Goal: Information Seeking & Learning: Understand process/instructions

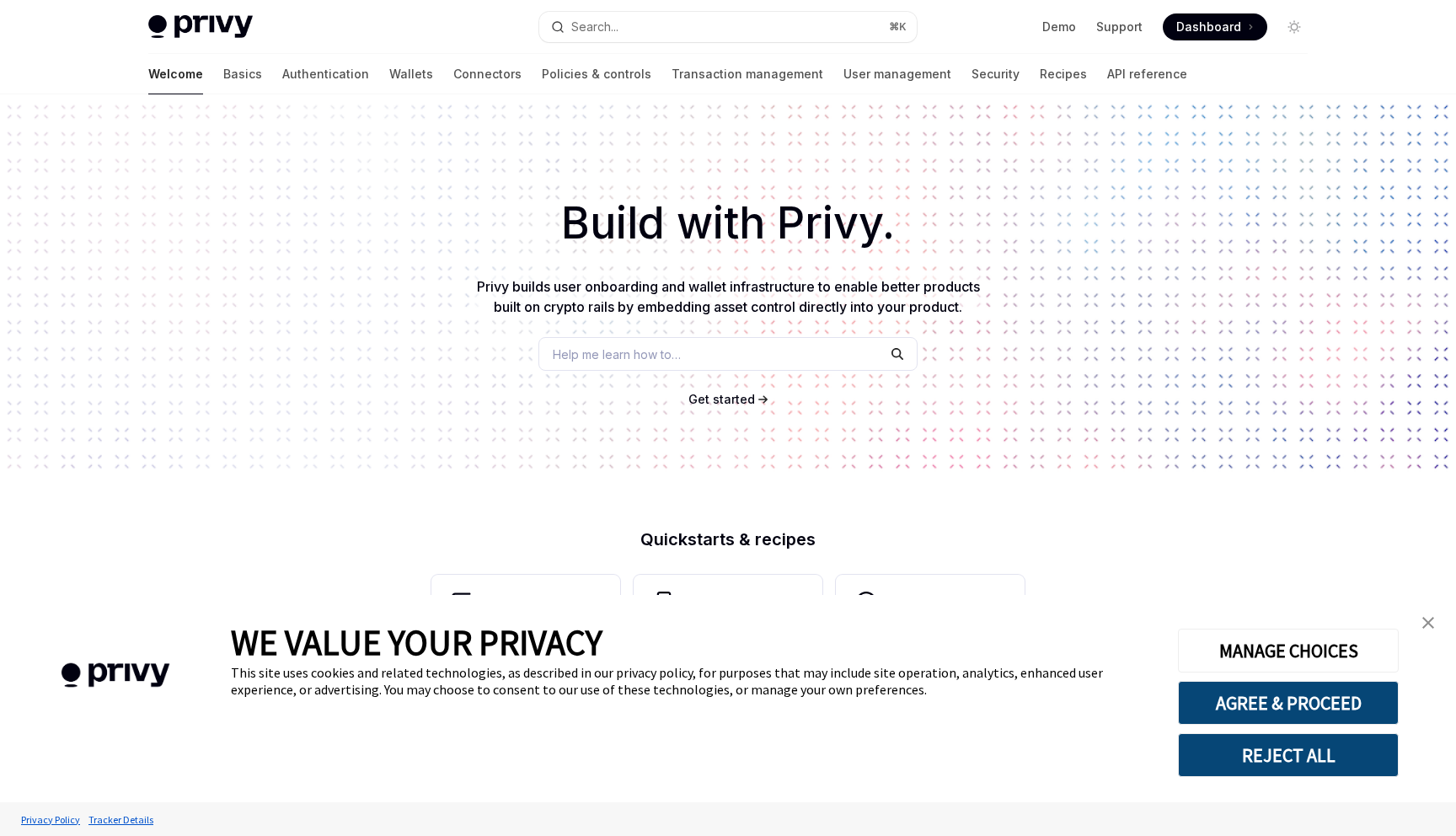
type textarea "*"
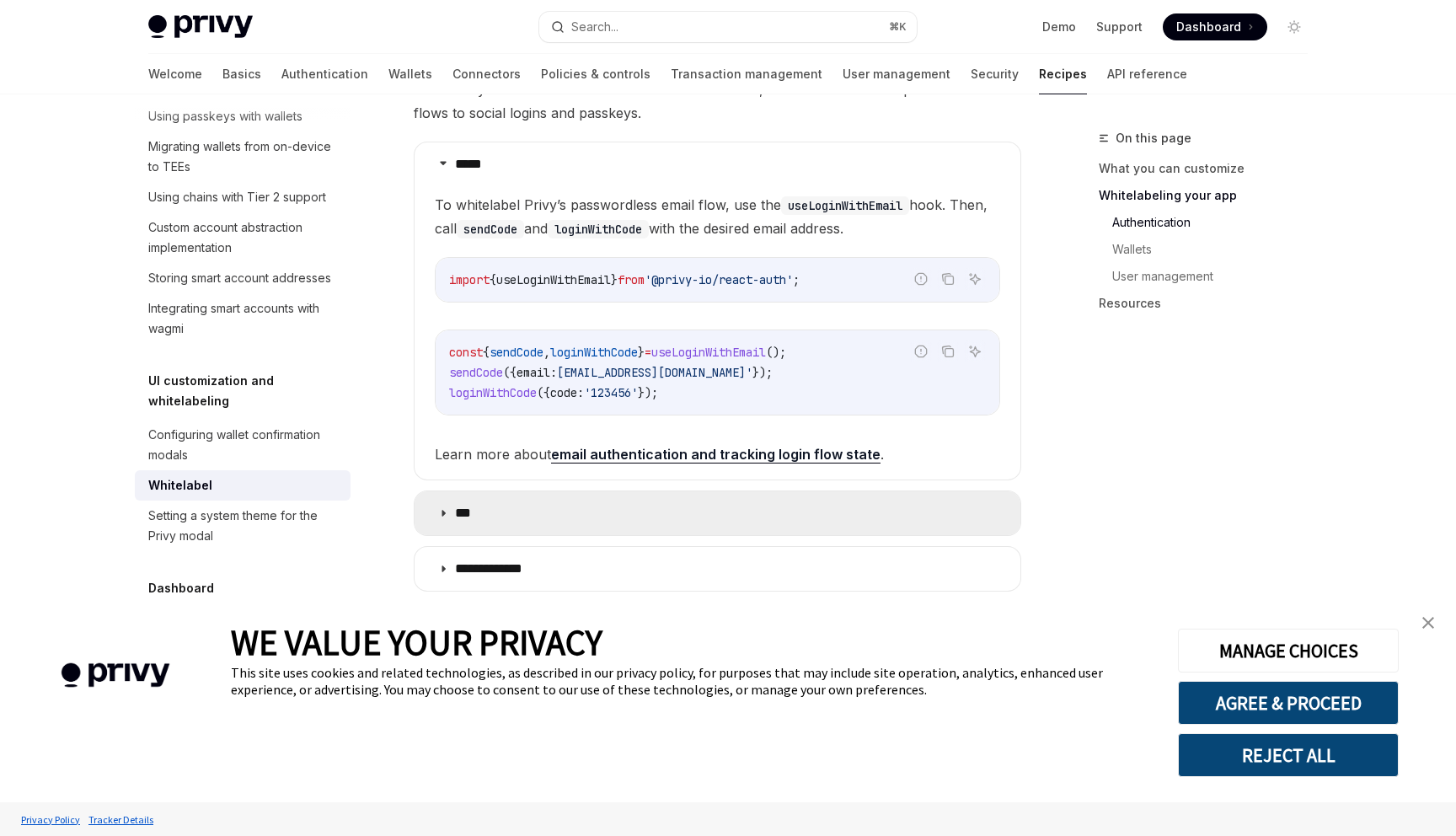
scroll to position [836, 0]
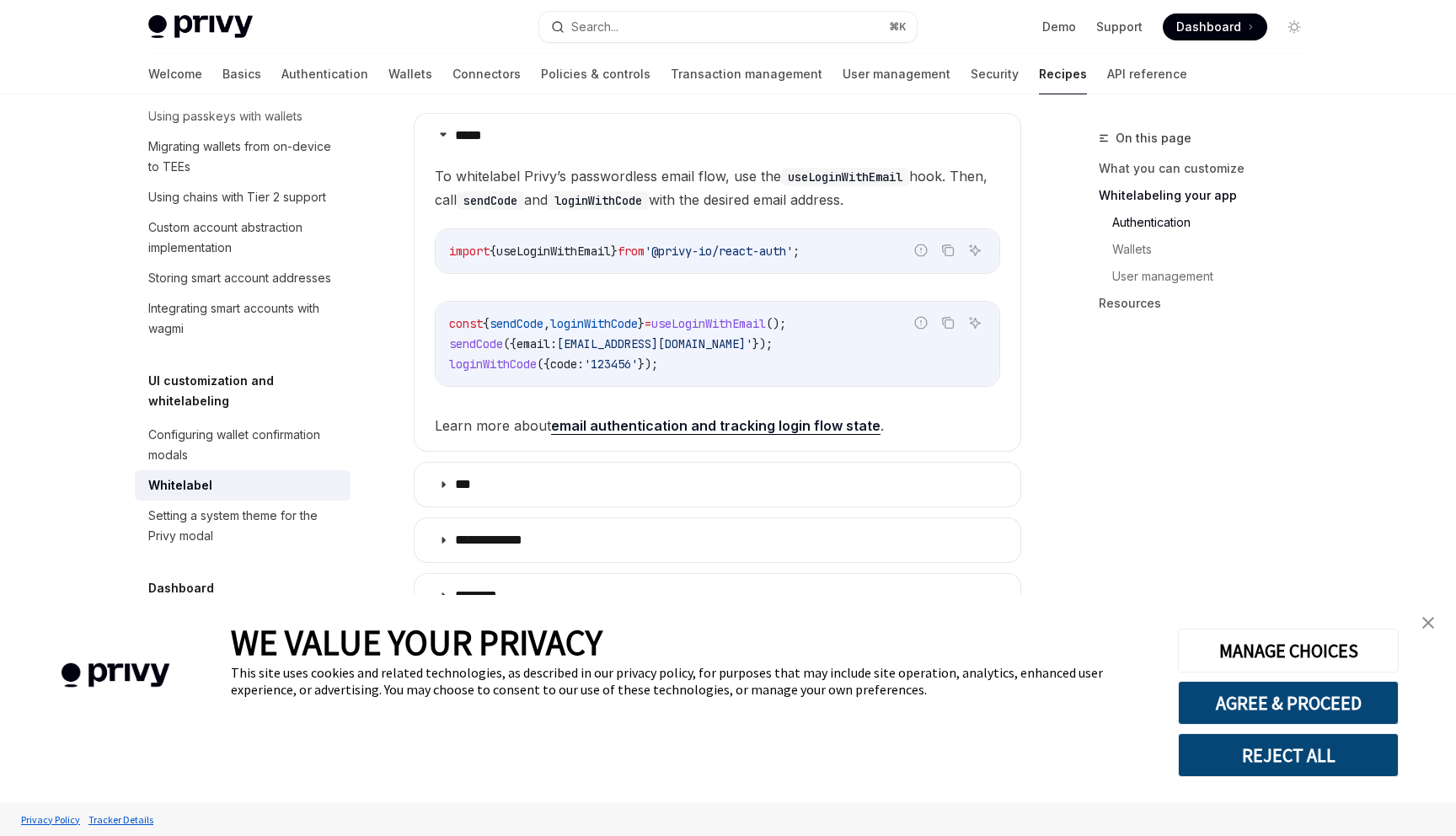
click at [678, 418] on link "email authentication and tracking login flow state" at bounding box center [716, 426] width 329 height 18
type textarea "*"
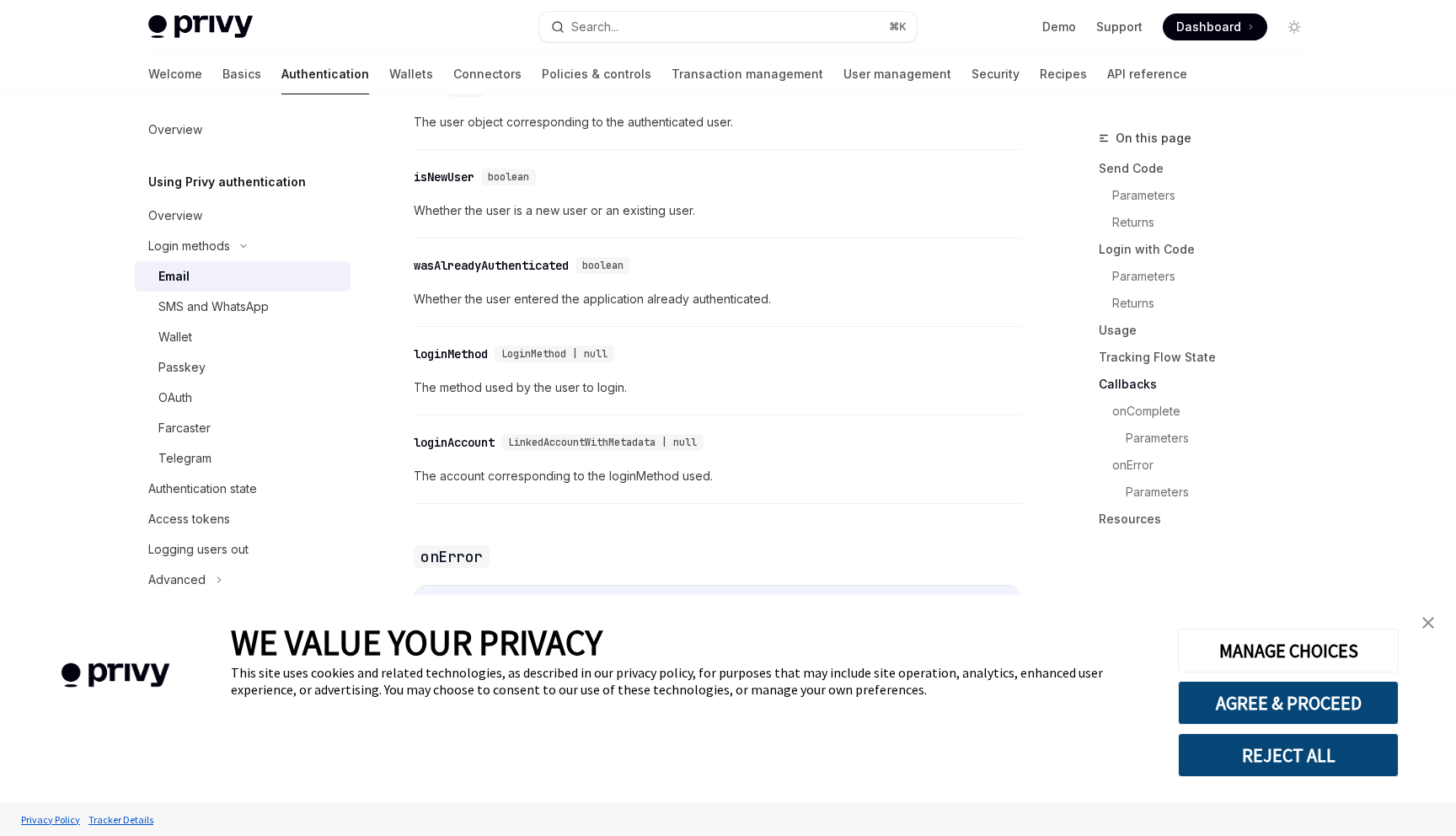
scroll to position [2988, 0]
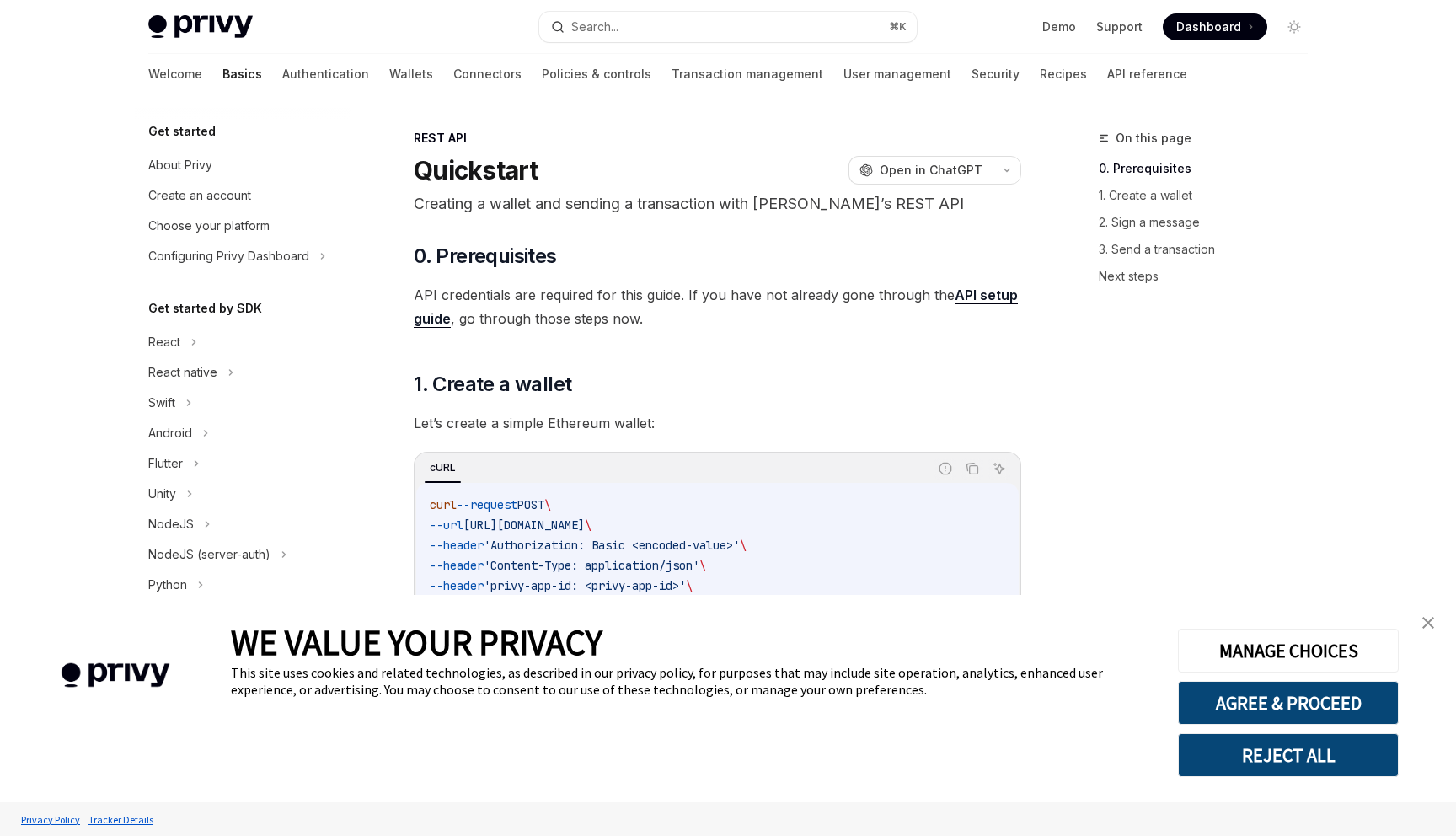
scroll to position [132, 0]
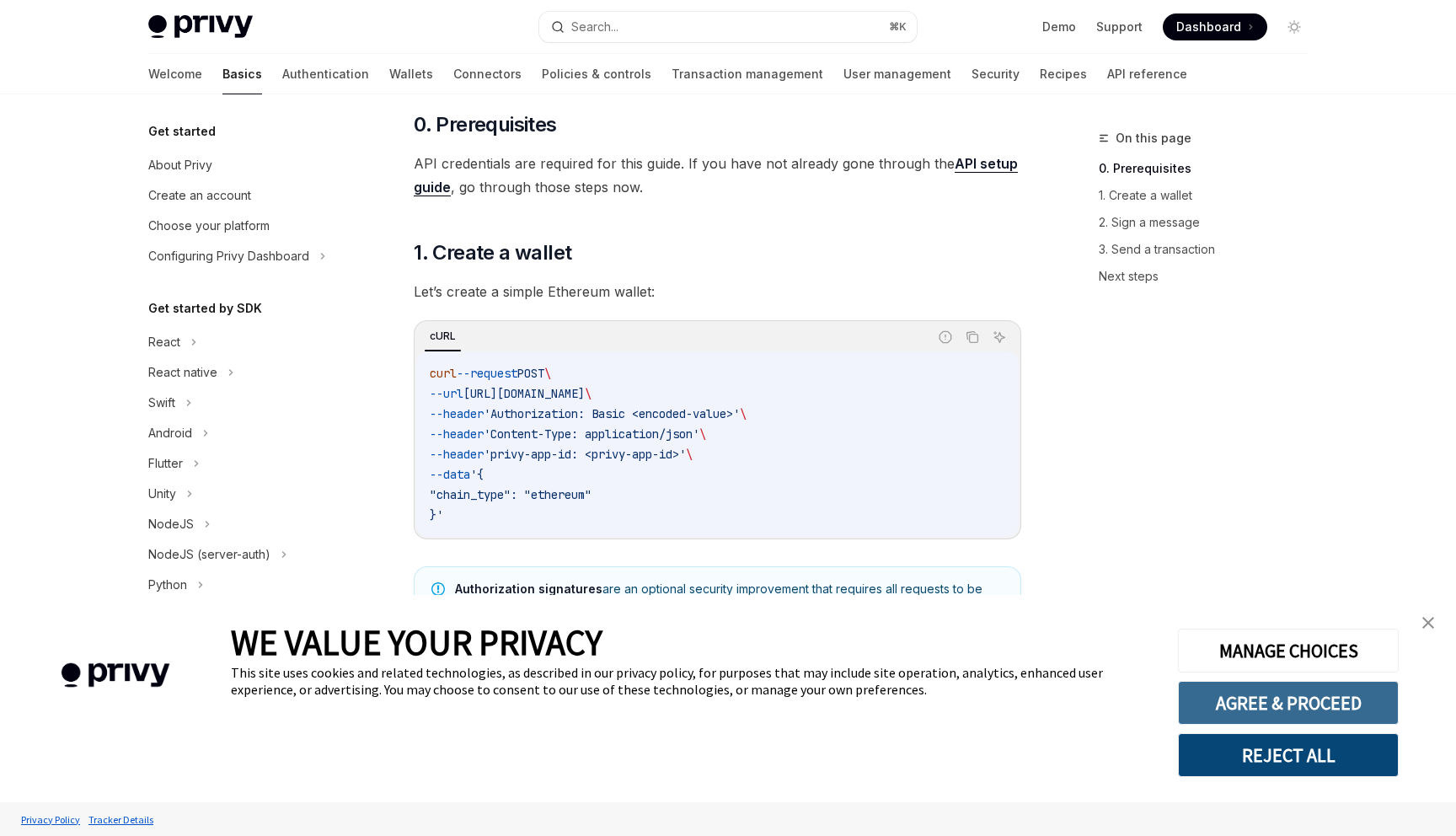
click at [1279, 704] on button "AGREE & PROCEED" at bounding box center [1288, 703] width 221 height 44
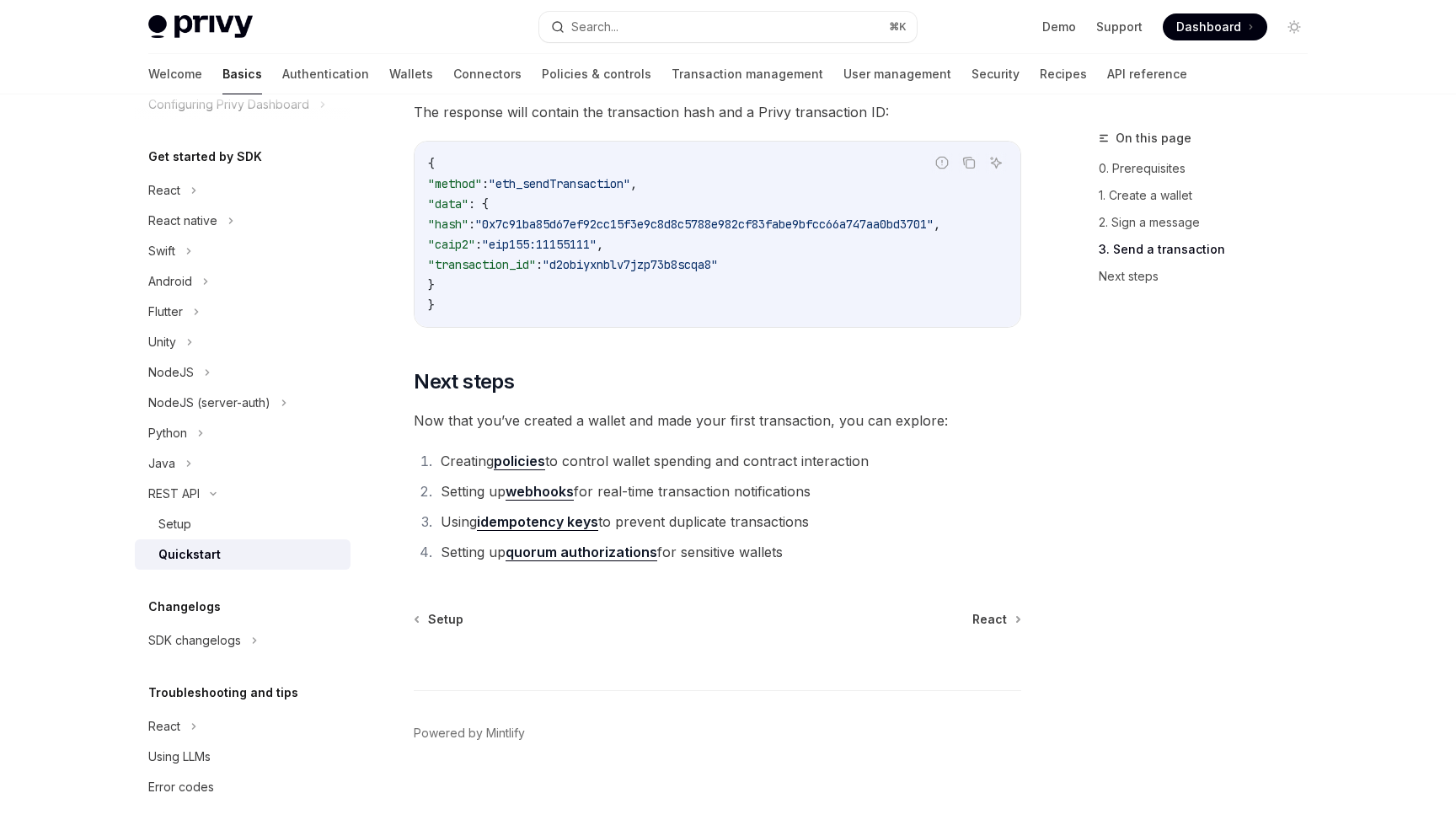
scroll to position [0, 0]
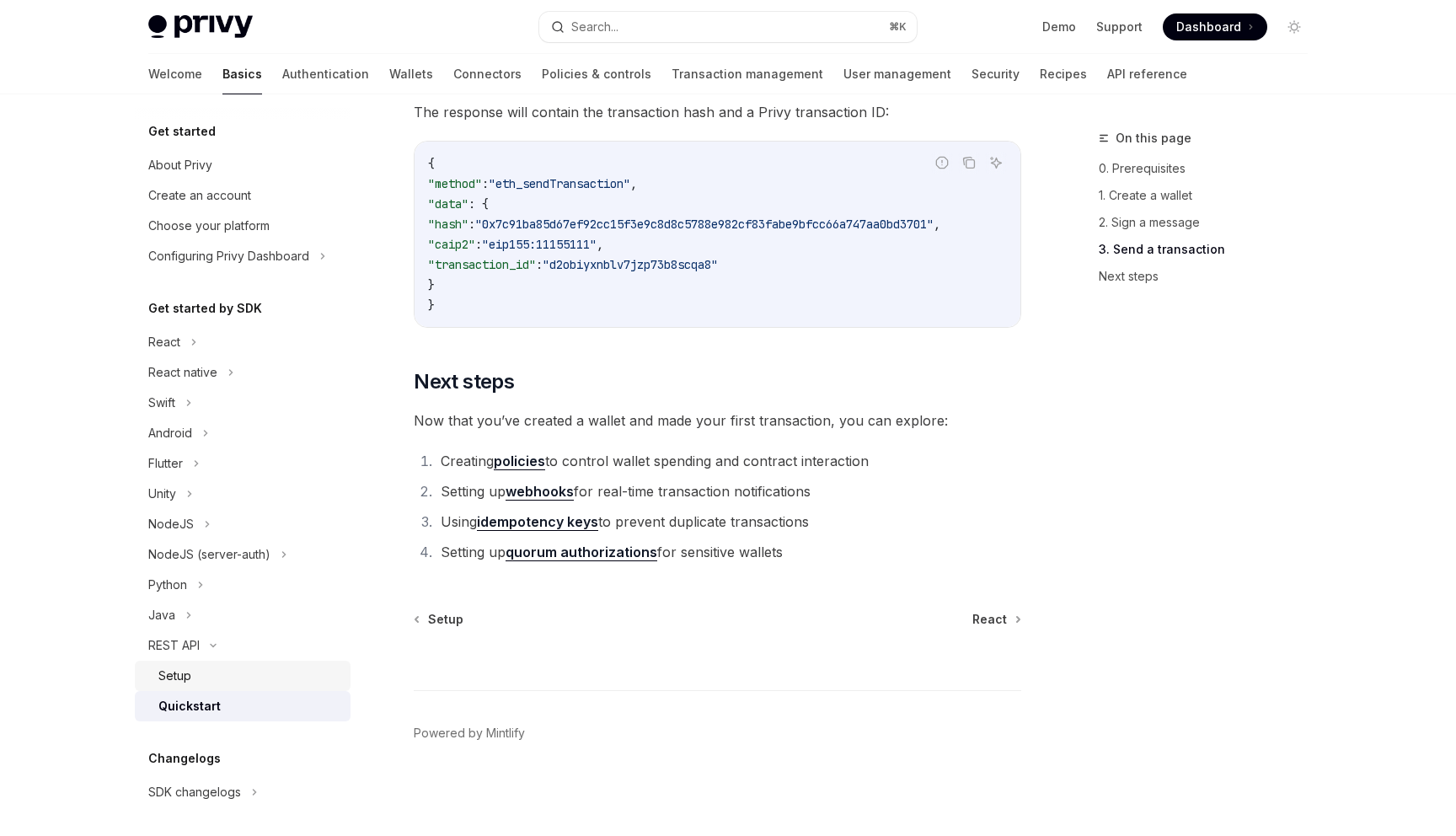
click at [205, 673] on div "Setup" at bounding box center [249, 676] width 182 height 20
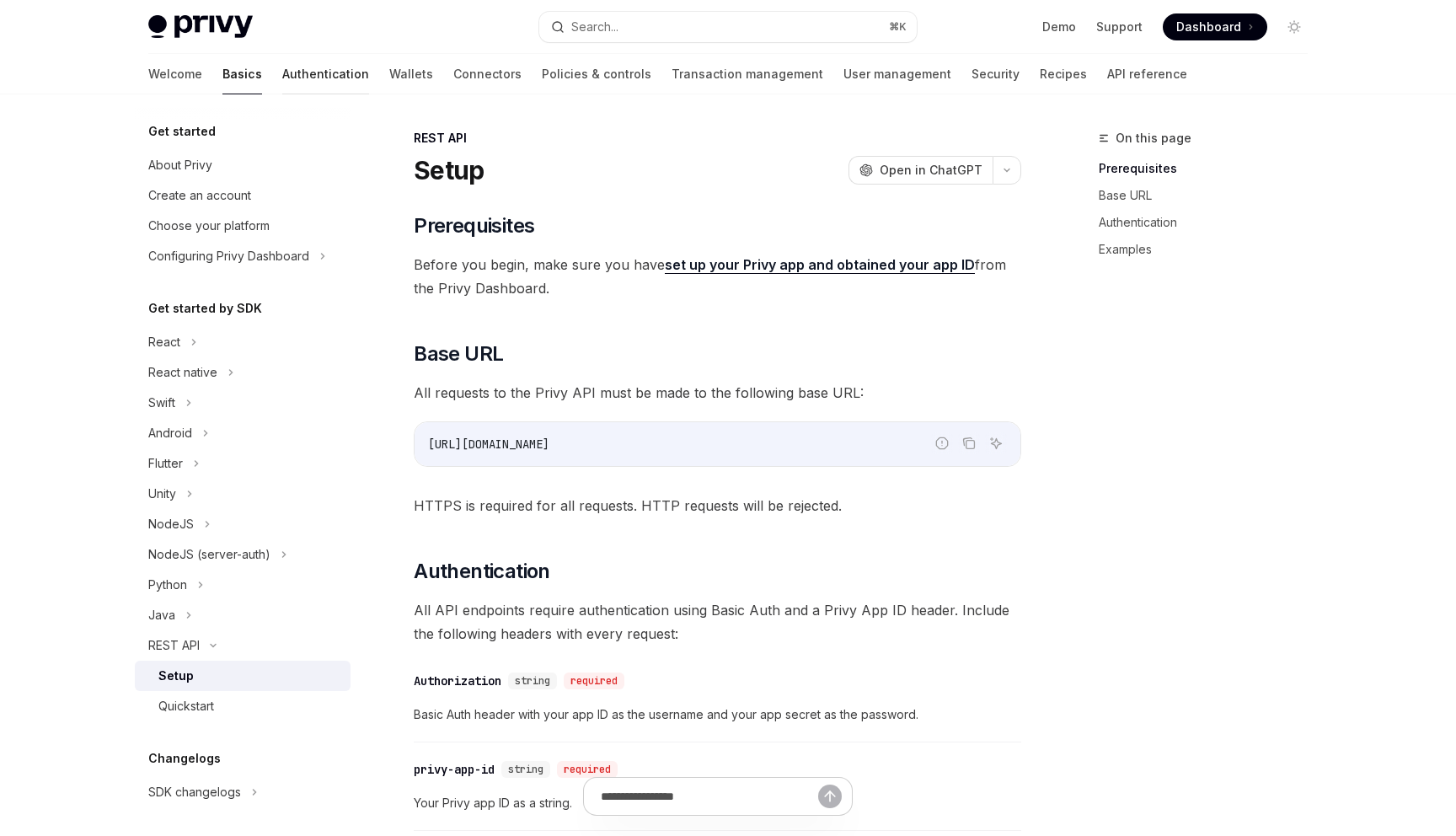
click at [282, 78] on link "Authentication" at bounding box center [326, 73] width 87 height 40
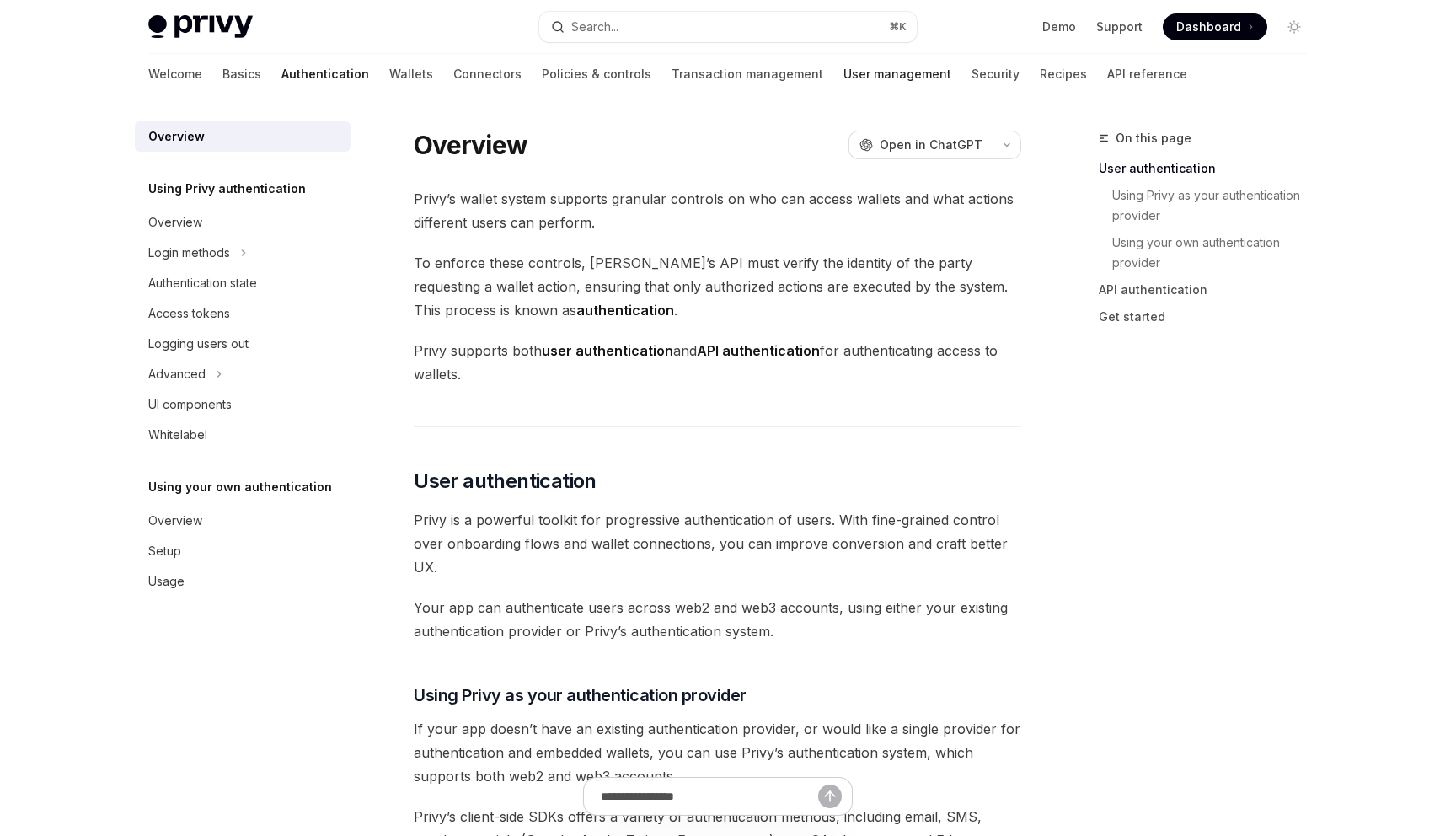
click at [843, 73] on link "User management" at bounding box center [897, 73] width 108 height 40
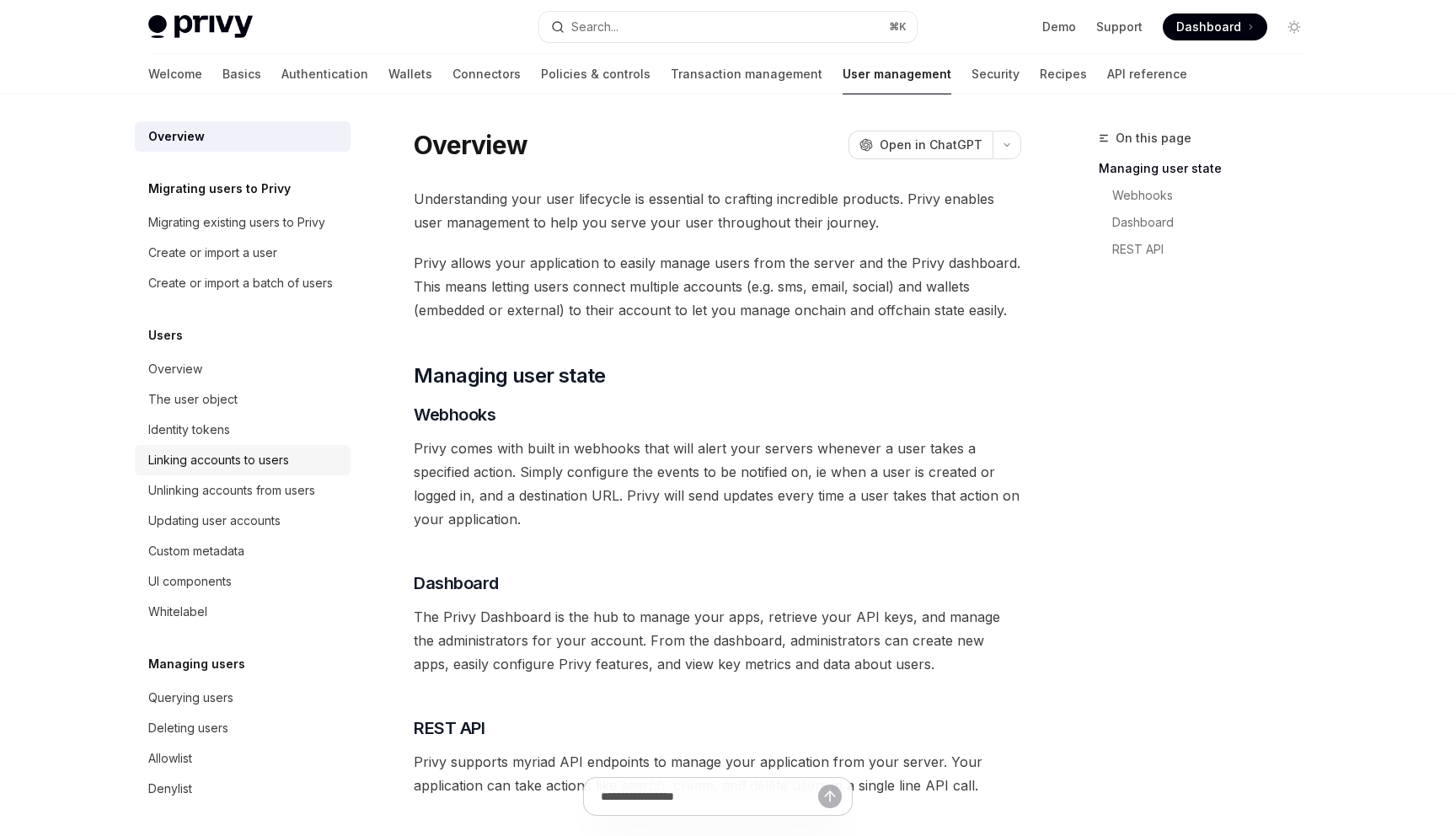
click at [238, 459] on div "Linking accounts to users" at bounding box center [218, 460] width 141 height 20
type textarea "*"
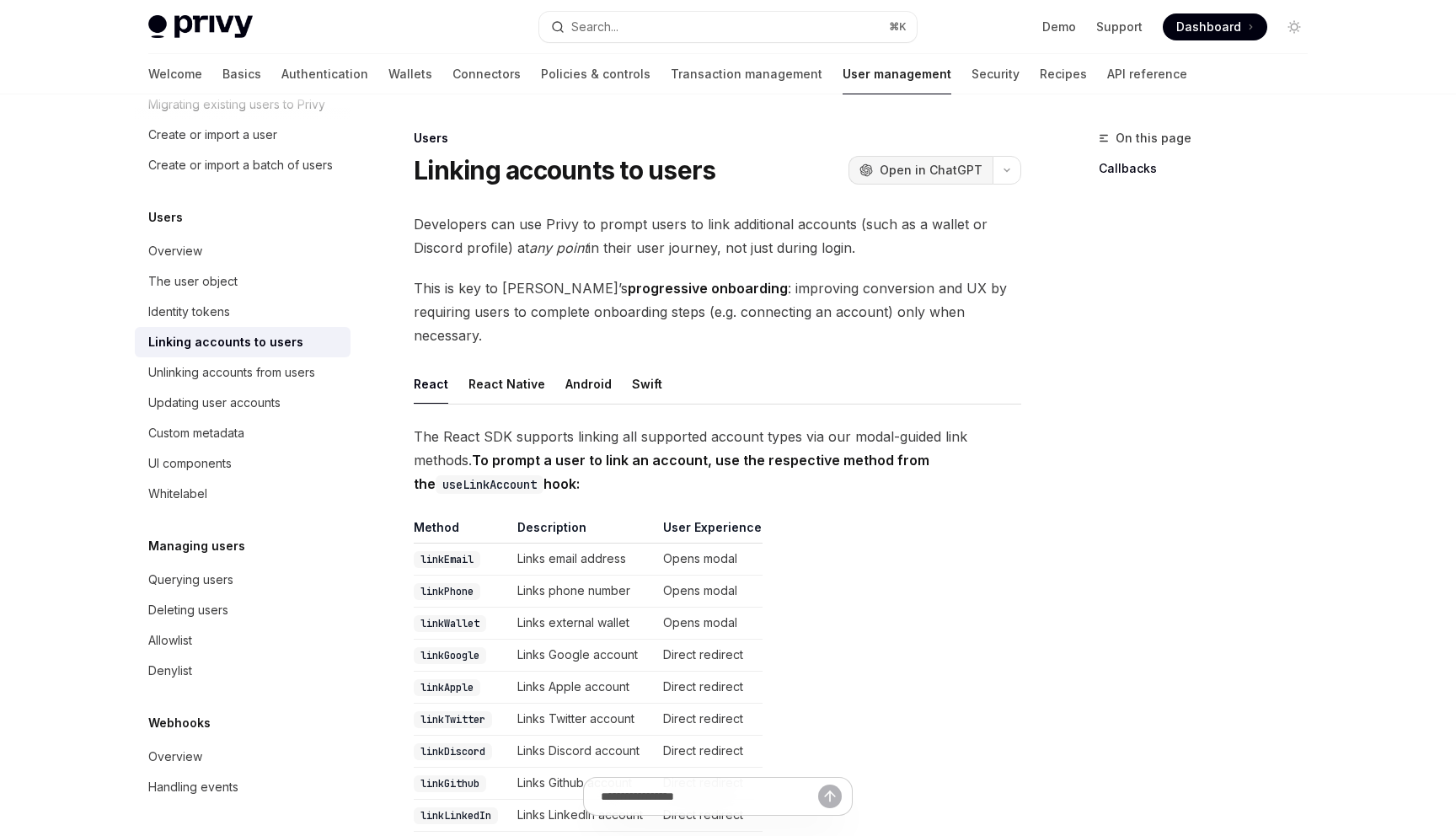
click at [946, 175] on span "Open in ChatGPT" at bounding box center [931, 171] width 102 height 17
